Goal: Entertainment & Leisure: Consume media (video, audio)

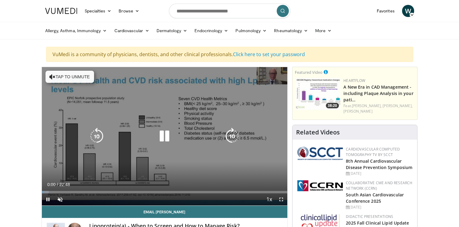
click at [76, 75] on button "Tap to unmute" at bounding box center [69, 77] width 49 height 12
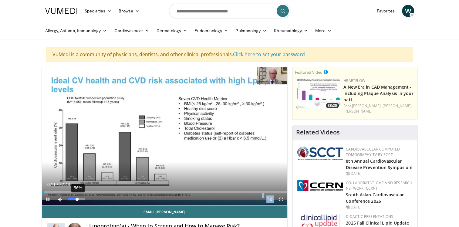
drag, startPoint x: 73, startPoint y: 200, endPoint x: 77, endPoint y: 200, distance: 4.2
click at [77, 200] on video-js "**********" at bounding box center [165, 136] width 246 height 139
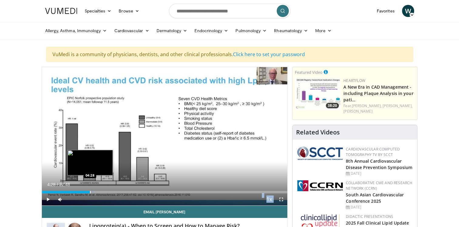
drag, startPoint x: 59, startPoint y: 191, endPoint x: 90, endPoint y: 192, distance: 30.6
click at [90, 192] on div "Progress Bar" at bounding box center [90, 192] width 1 height 2
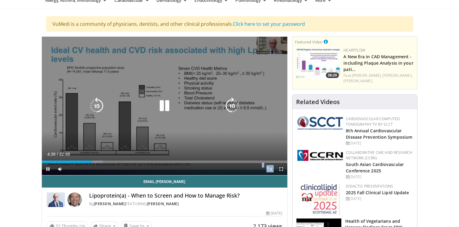
scroll to position [61, 0]
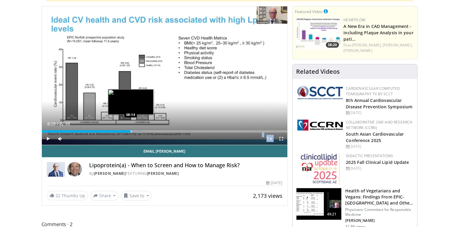
drag, startPoint x: 106, startPoint y: 130, endPoint x: 131, endPoint y: 130, distance: 24.6
click at [131, 130] on div "Loaded : 40.93% 08:18 08:14" at bounding box center [165, 131] width 246 height 2
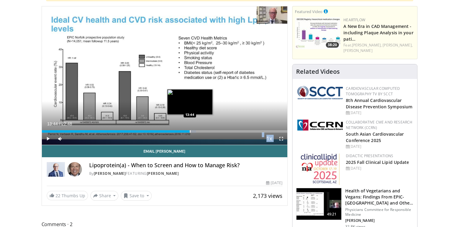
drag, startPoint x: 132, startPoint y: 130, endPoint x: 189, endPoint y: 129, distance: 57.0
click at [189, 129] on div "Loaded : 62.86% 13:44 13:44" at bounding box center [165, 130] width 246 height 6
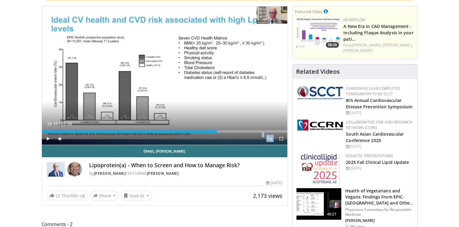
drag, startPoint x: 190, startPoint y: 131, endPoint x: 217, endPoint y: 131, distance: 27.0
click at [217, 131] on div "Loaded : 76.01% 16:16 16:16" at bounding box center [165, 131] width 246 height 2
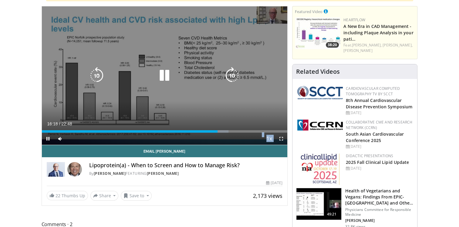
click at [98, 73] on icon "Video Player" at bounding box center [96, 75] width 17 height 17
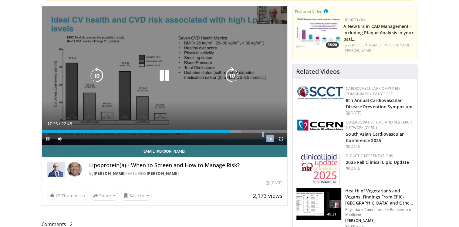
click at [229, 72] on icon "Video Player" at bounding box center [231, 75] width 17 height 17
click at [235, 73] on icon "Video Player" at bounding box center [231, 75] width 17 height 17
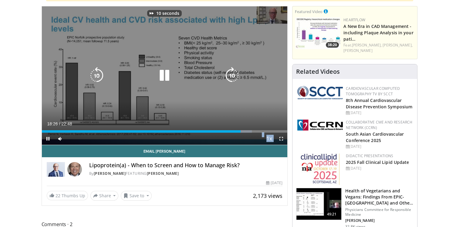
click at [233, 75] on icon "Video Player" at bounding box center [231, 75] width 17 height 17
click at [234, 73] on icon "Video Player" at bounding box center [231, 75] width 17 height 17
click at [232, 73] on icon "Video Player" at bounding box center [231, 75] width 17 height 17
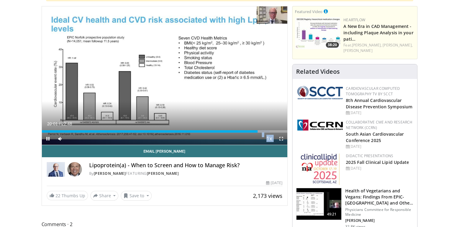
click at [232, 73] on div "30 seconds Tap to unmute" at bounding box center [165, 75] width 246 height 138
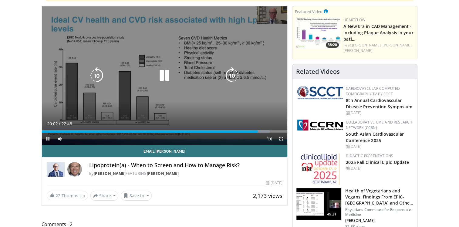
click at [234, 76] on icon "Video Player" at bounding box center [231, 75] width 17 height 17
